Goal: Task Accomplishment & Management: Manage account settings

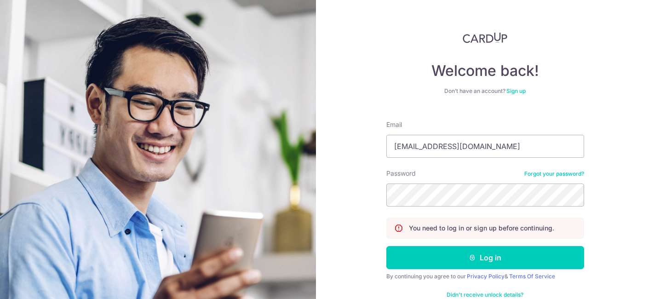
click at [454, 263] on button "Log in" at bounding box center [485, 257] width 198 height 23
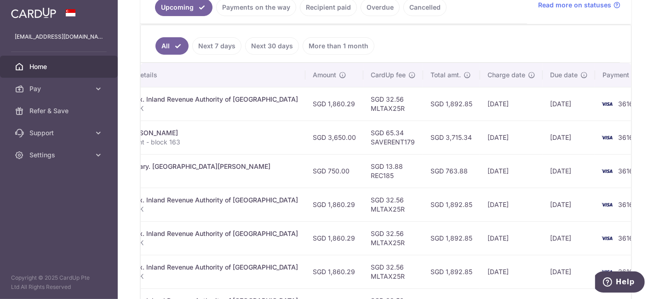
scroll to position [222, 0]
